Goal: Task Accomplishment & Management: Complete application form

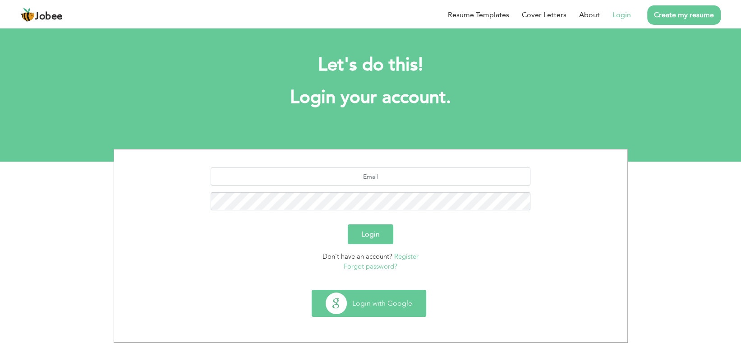
click at [358, 301] on button "Login with Google" at bounding box center [369, 303] width 114 height 26
click at [347, 306] on button "Login with Google" at bounding box center [369, 303] width 114 height 26
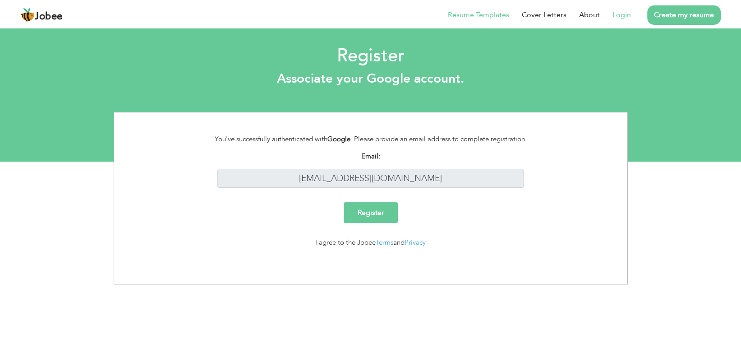
click at [475, 14] on link "Resume Templates" at bounding box center [478, 14] width 61 height 11
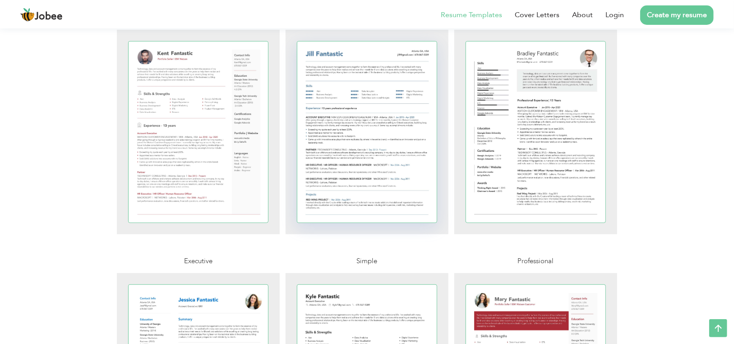
scroll to position [90, 0]
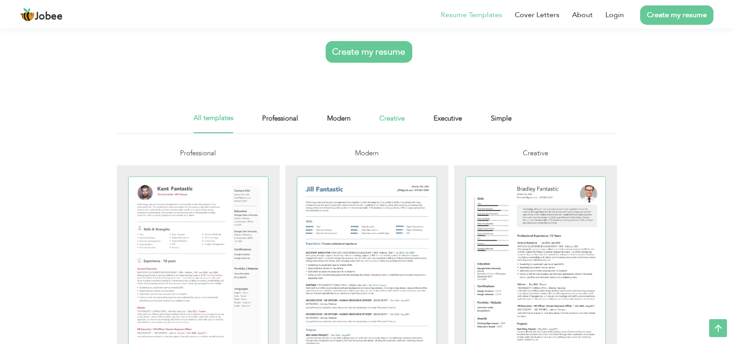
click at [388, 118] on link "Creative" at bounding box center [392, 123] width 25 height 20
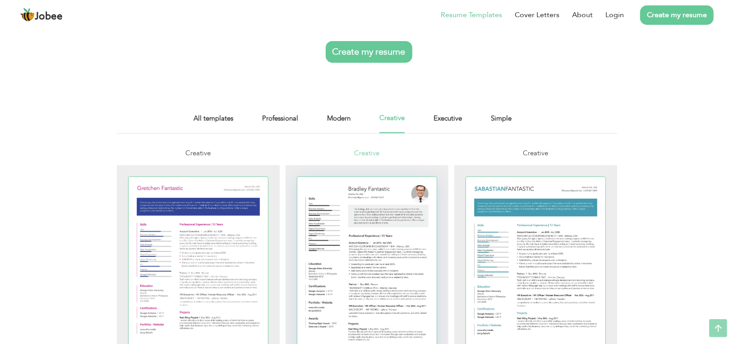
scroll to position [45, 0]
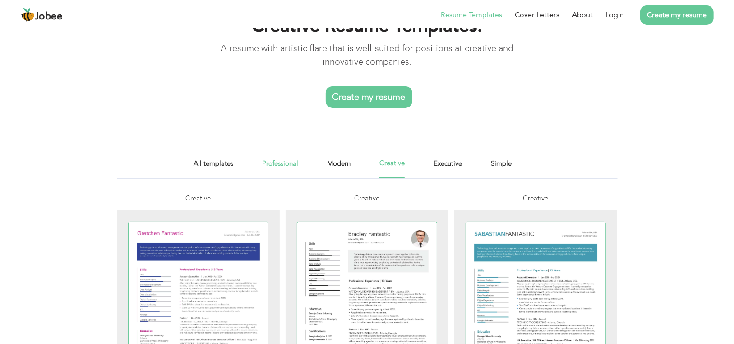
click at [268, 162] on link "Professional" at bounding box center [280, 168] width 36 height 20
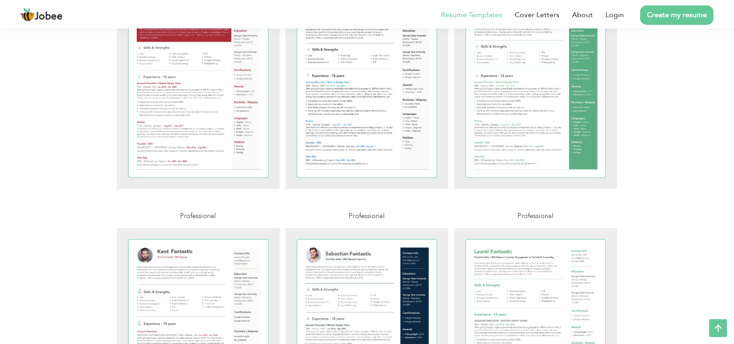
scroll to position [135, 0]
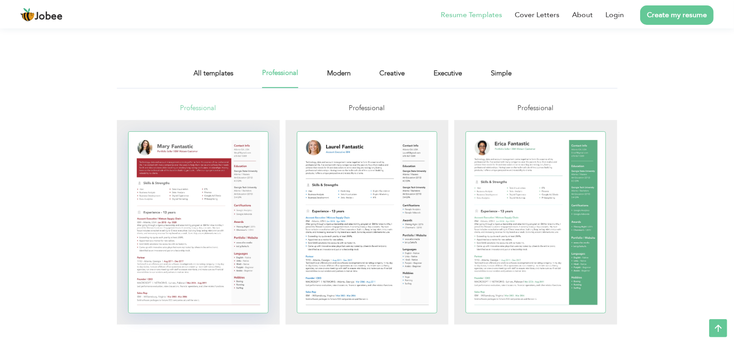
click at [209, 231] on div at bounding box center [199, 222] width 140 height 181
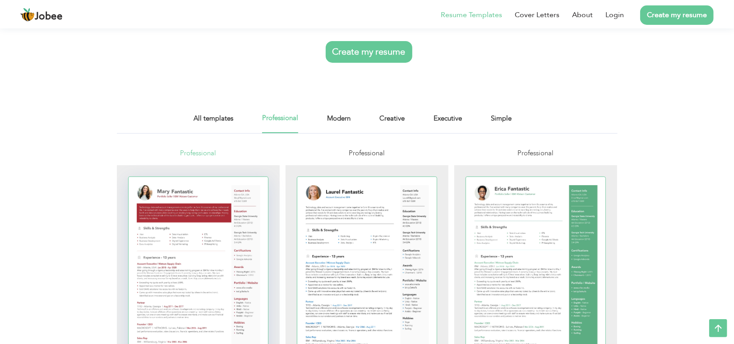
scroll to position [226, 0]
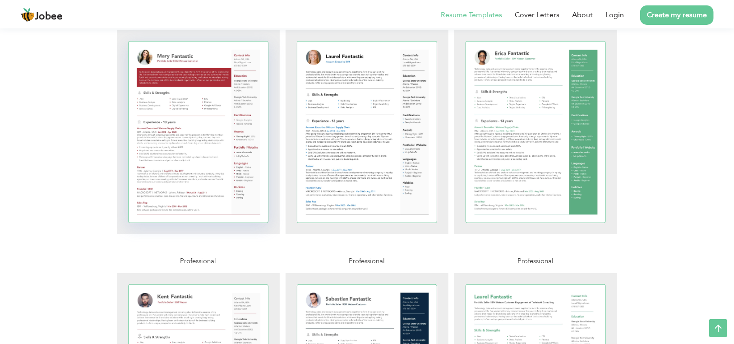
click at [199, 176] on div at bounding box center [199, 132] width 140 height 181
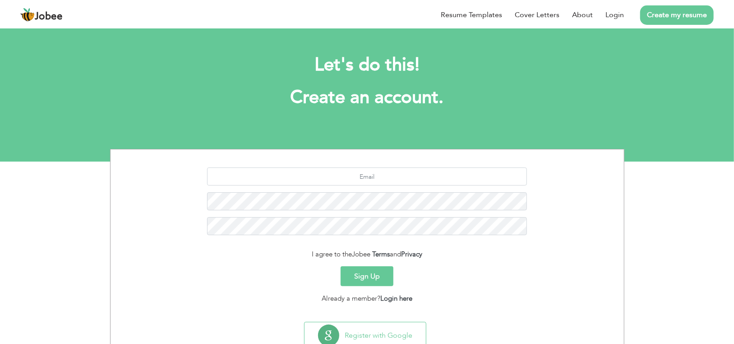
scroll to position [30, 0]
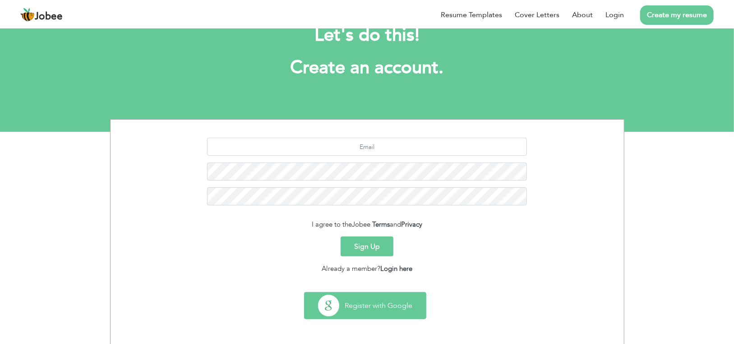
click at [380, 305] on button "Register with Google" at bounding box center [365, 305] width 121 height 26
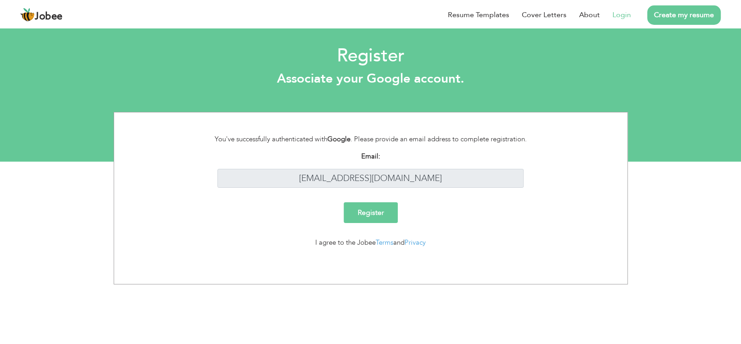
click at [377, 216] on input "Register" at bounding box center [371, 212] width 54 height 21
click at [370, 212] on input "Register" at bounding box center [371, 212] width 54 height 21
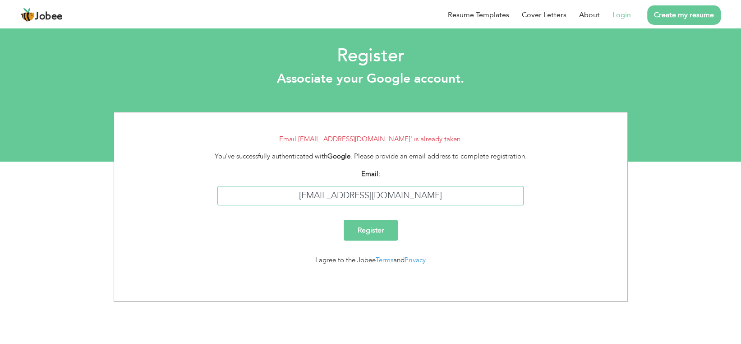
drag, startPoint x: 370, startPoint y: 195, endPoint x: 300, endPoint y: 208, distance: 71.5
click at [301, 208] on div "Email: [EMAIL_ADDRESS][DOMAIN_NAME]" at bounding box center [371, 191] width 500 height 44
type input "[EMAIL_ADDRESS][DOMAIN_NAME]"
click at [344, 220] on input "Register" at bounding box center [371, 230] width 54 height 21
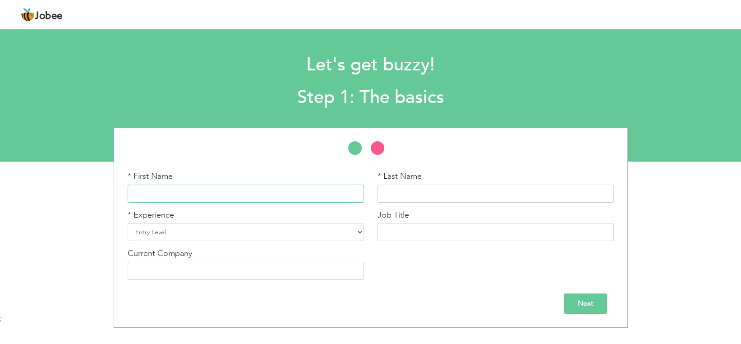
click at [215, 199] on input "text" at bounding box center [246, 194] width 236 height 18
type input "Syed"
type input "Raza"
click at [204, 235] on select "Entry Level Less than 1 Year 1 Year 2 Years 3 Years 4 Years 5 Years 6 Years 7 Y…" at bounding box center [246, 232] width 236 height 18
select select "31"
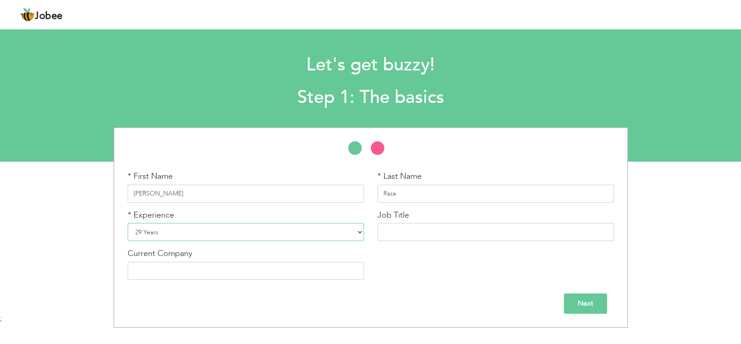
click at [128, 223] on select "Entry Level Less than 1 Year 1 Year 2 Years 3 Years 4 Years 5 Years 6 Years 7 Y…" at bounding box center [246, 232] width 236 height 18
click at [408, 233] on input "text" at bounding box center [496, 232] width 236 height 18
type input "IT"
type input "Hashoo"
click at [589, 301] on input "Next" at bounding box center [585, 303] width 43 height 20
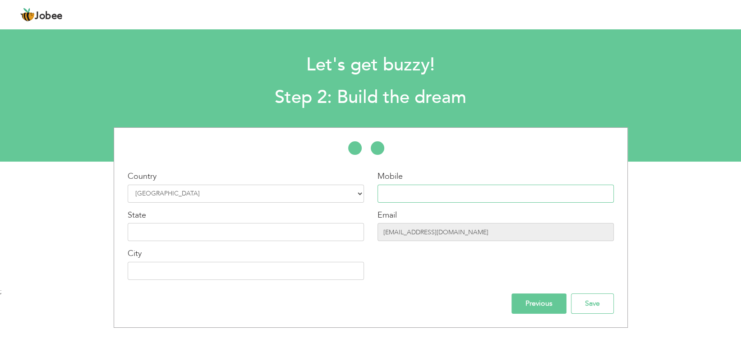
drag, startPoint x: 429, startPoint y: 201, endPoint x: 450, endPoint y: 200, distance: 20.8
click at [429, 201] on input "text" at bounding box center [496, 194] width 236 height 18
type input "03055090854"
type input "[PERSON_NAME]"
click at [291, 233] on input "text" at bounding box center [246, 232] width 236 height 18
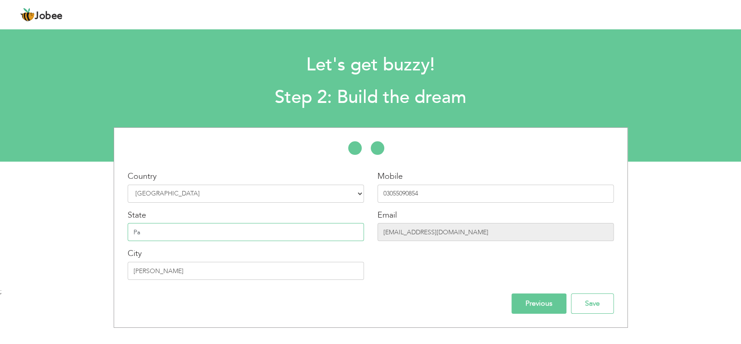
type input "P"
type input "[GEOGRAPHIC_DATA]"
click at [528, 309] on input "Previous" at bounding box center [539, 303] width 55 height 20
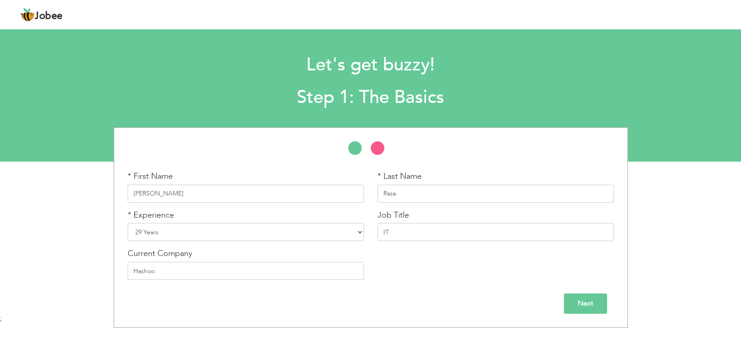
click at [568, 301] on input "Next" at bounding box center [585, 303] width 43 height 20
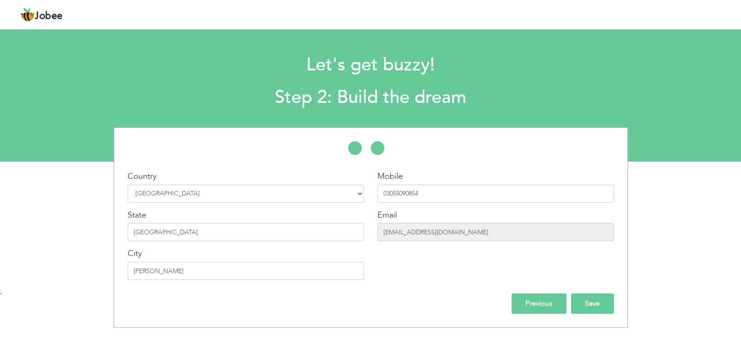
click at [590, 301] on input "Save" at bounding box center [592, 303] width 43 height 20
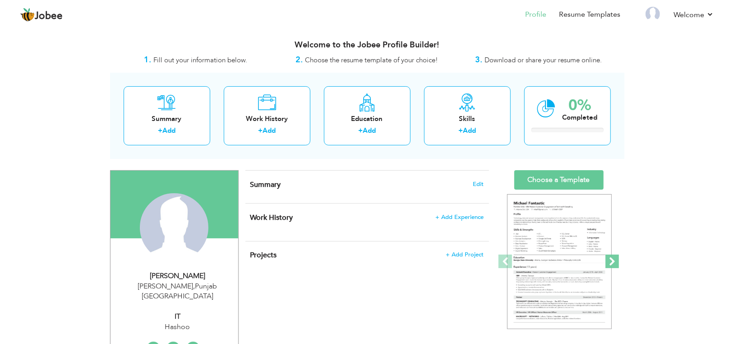
click at [608, 259] on span at bounding box center [613, 262] width 14 height 14
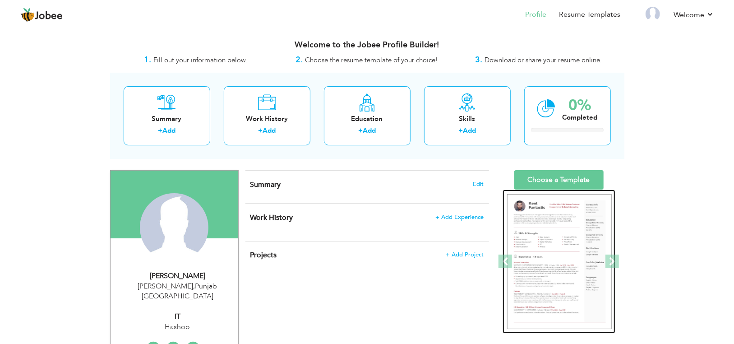
click at [551, 247] on img at bounding box center [559, 261] width 105 height 135
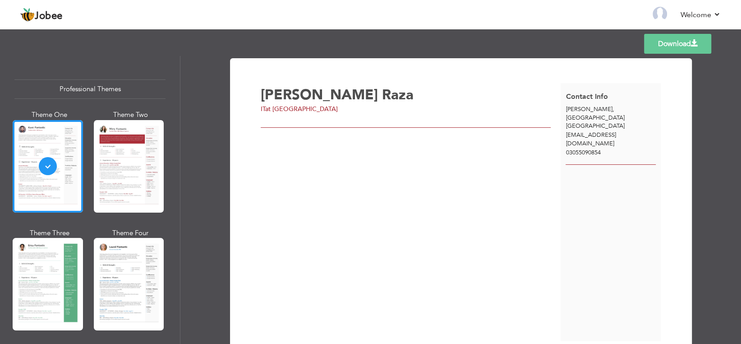
click at [128, 182] on div at bounding box center [129, 166] width 70 height 93
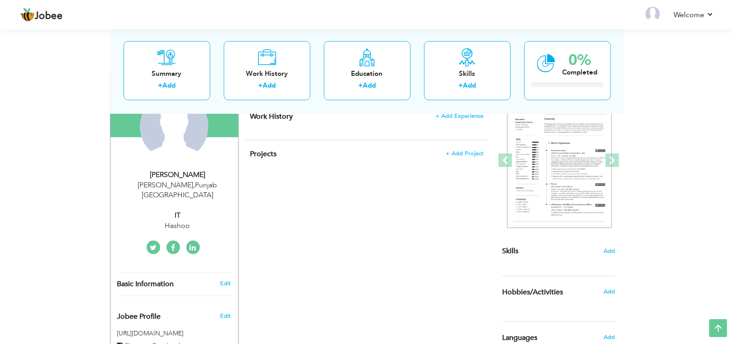
scroll to position [11, 0]
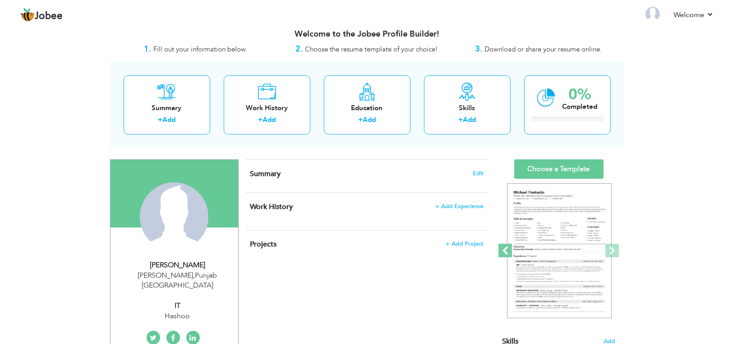
click at [508, 250] on span at bounding box center [506, 251] width 14 height 14
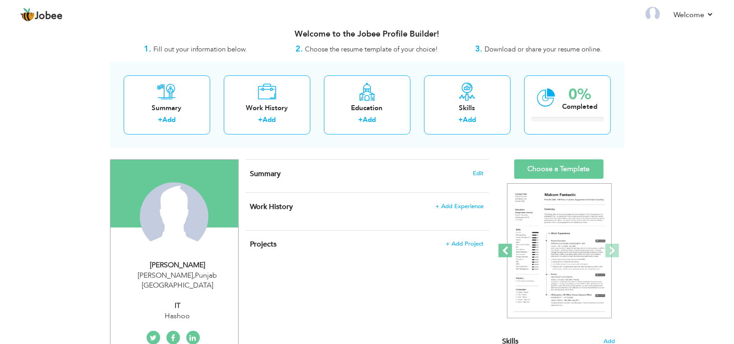
click at [508, 250] on span at bounding box center [506, 251] width 14 height 14
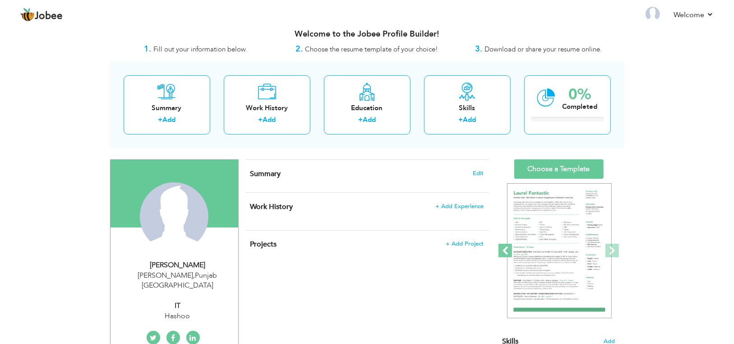
click at [508, 250] on span at bounding box center [506, 251] width 14 height 14
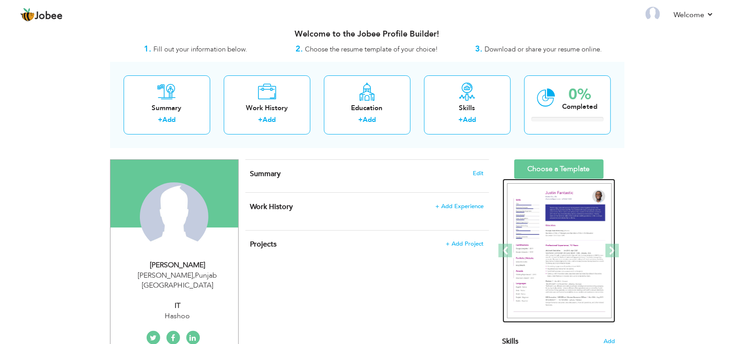
click at [561, 240] on img at bounding box center [559, 250] width 105 height 135
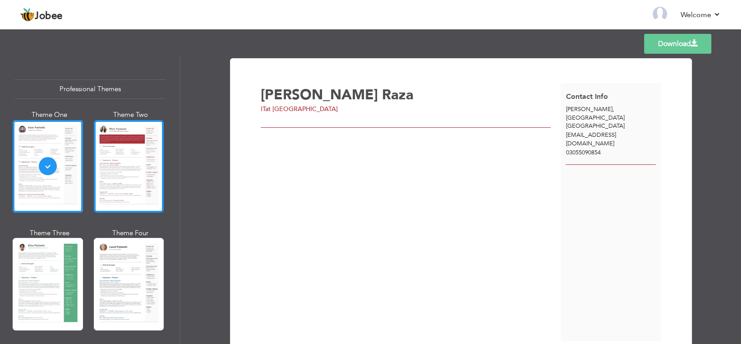
click at [116, 166] on div at bounding box center [129, 166] width 70 height 93
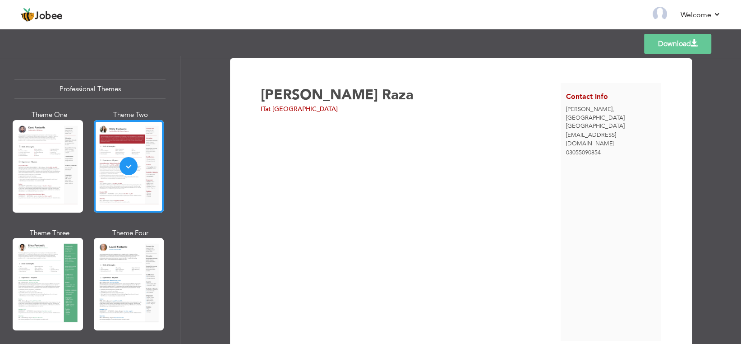
click at [656, 38] on link "Download" at bounding box center [677, 44] width 67 height 20
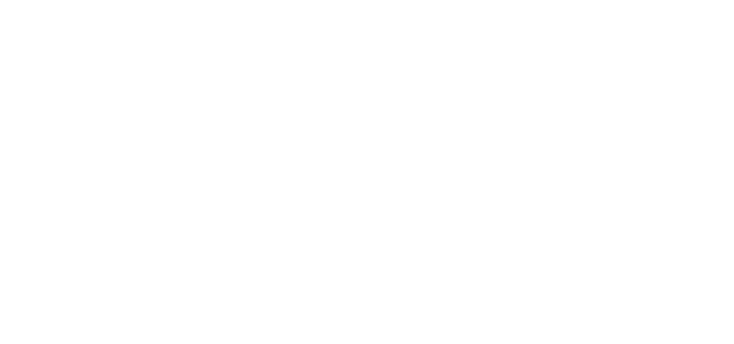
scroll to position [138, 0]
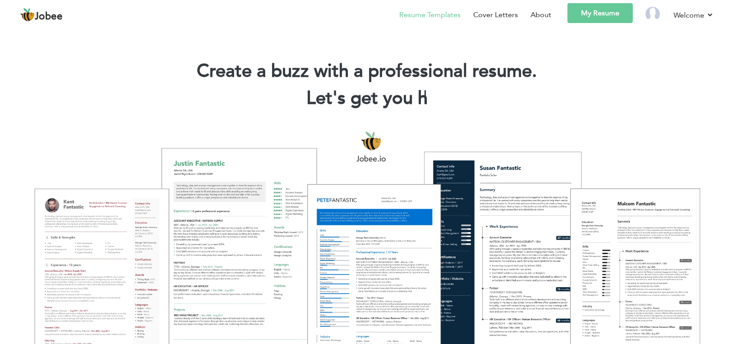
click at [431, 18] on link "Resume Templates" at bounding box center [429, 14] width 61 height 11
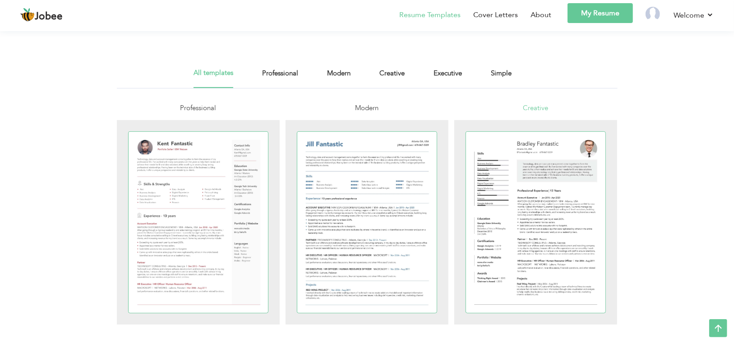
scroll to position [90, 0]
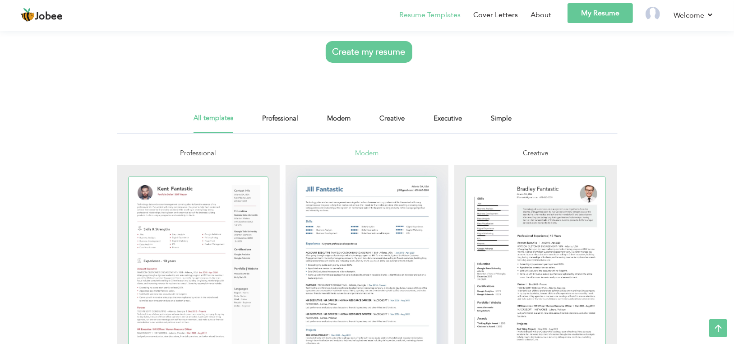
click at [346, 229] on div at bounding box center [367, 267] width 140 height 181
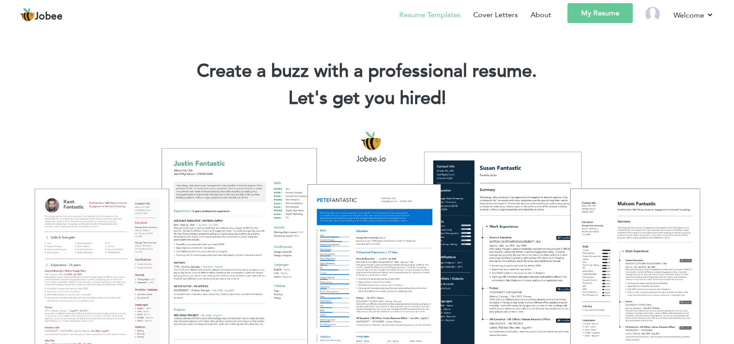
click at [404, 14] on link "Resume Templates" at bounding box center [429, 14] width 61 height 11
click at [705, 13] on link "Welcome" at bounding box center [694, 14] width 40 height 11
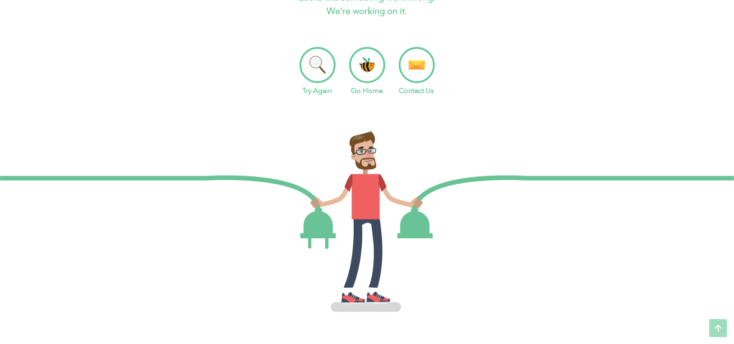
scroll to position [32, 0]
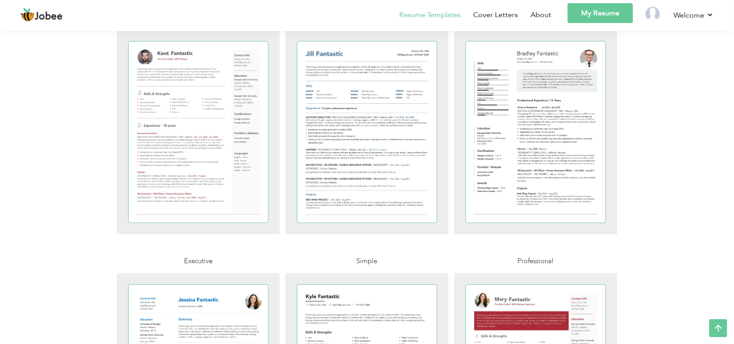
scroll to position [316, 0]
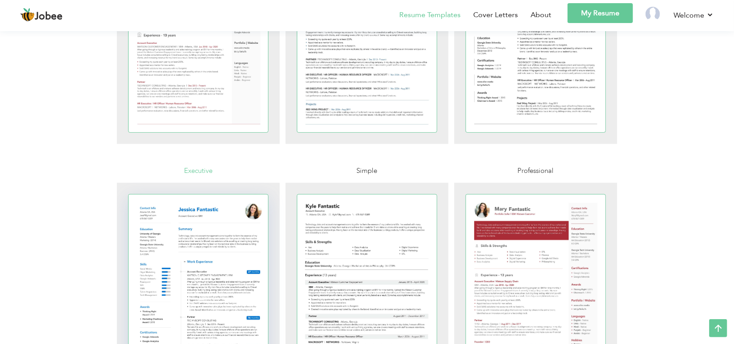
click at [239, 253] on div at bounding box center [199, 285] width 140 height 181
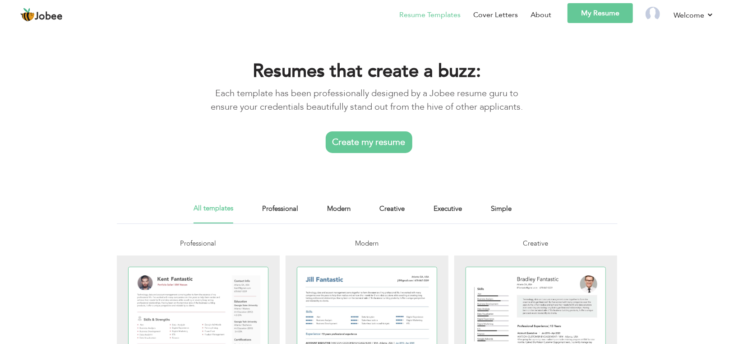
scroll to position [45, 0]
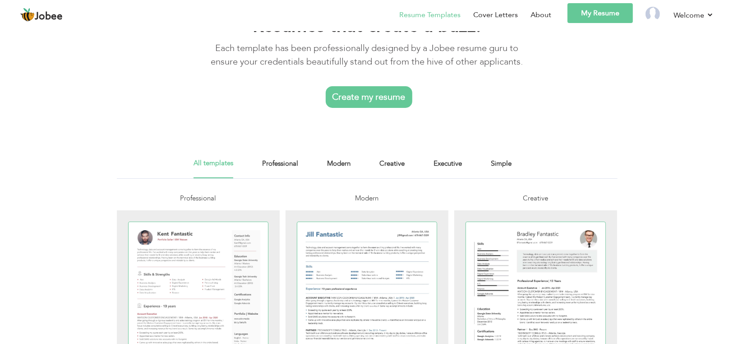
click at [353, 97] on link "Create my resume" at bounding box center [369, 97] width 87 height 22
click at [350, 97] on link "Create my resume" at bounding box center [369, 97] width 87 height 22
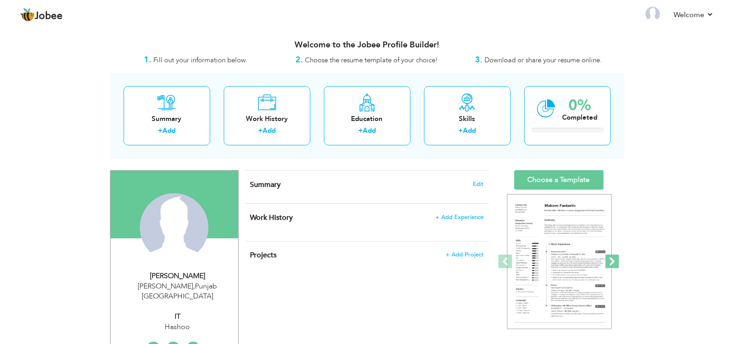
click at [614, 258] on span at bounding box center [613, 262] width 14 height 14
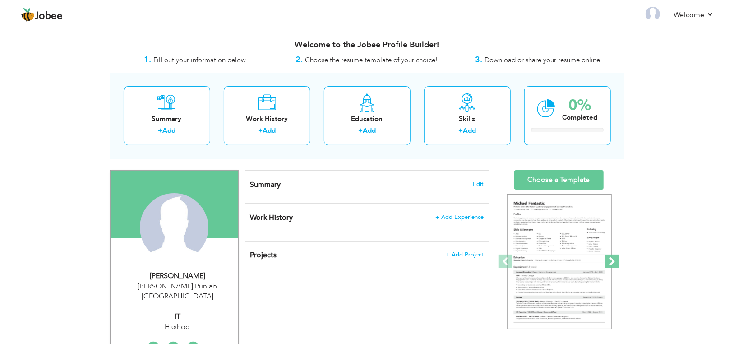
click at [614, 258] on span at bounding box center [613, 262] width 14 height 14
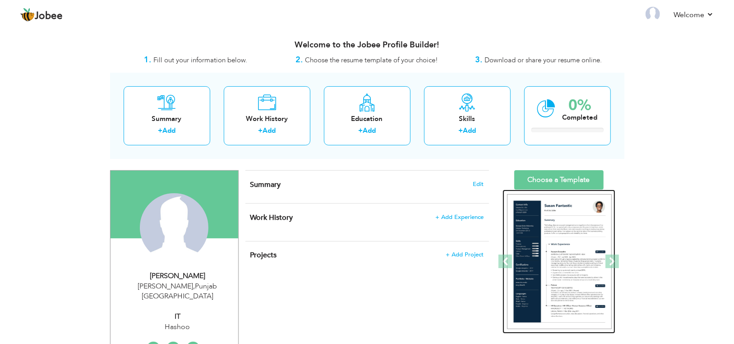
click at [575, 259] on img at bounding box center [559, 261] width 105 height 135
